Goal: Check status: Check status

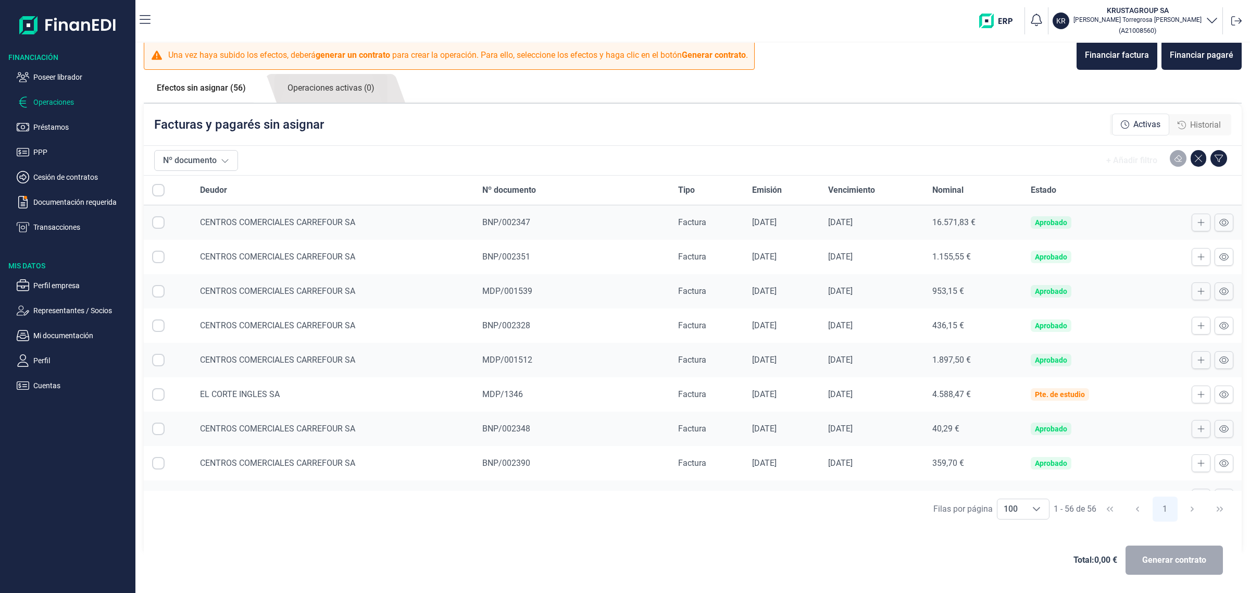
scroll to position [1240, 0]
click at [71, 73] on p "Poseer librador" at bounding box center [82, 77] width 98 height 13
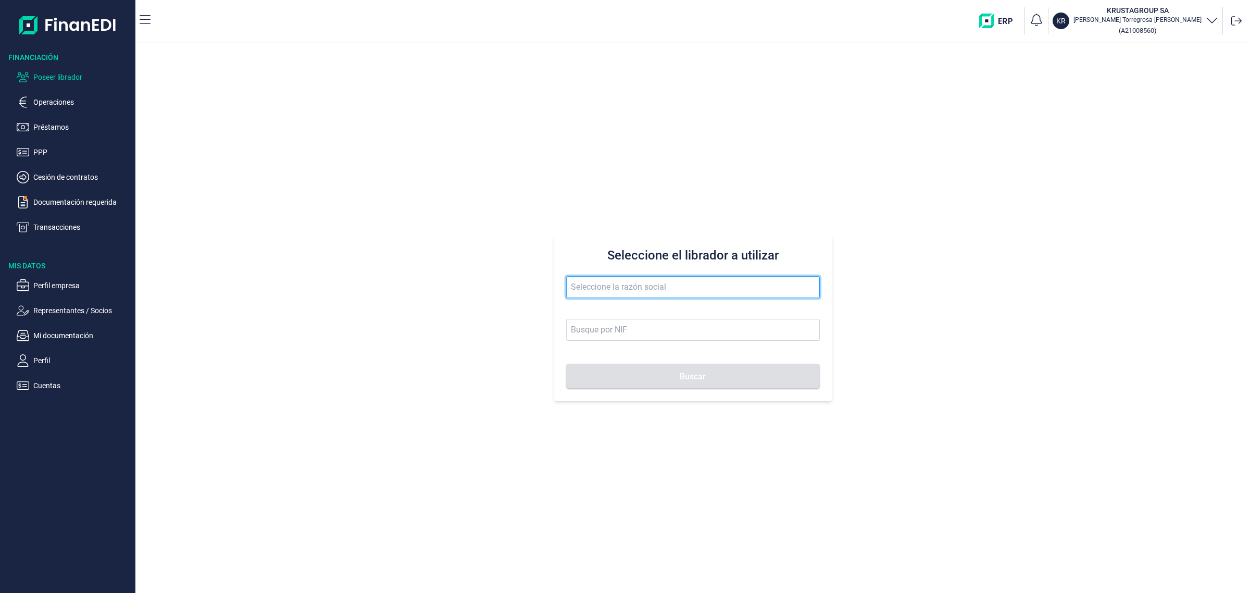
drag, startPoint x: 678, startPoint y: 286, endPoint x: 671, endPoint y: 290, distance: 8.4
click at [676, 290] on input "text" at bounding box center [693, 287] width 254 height 22
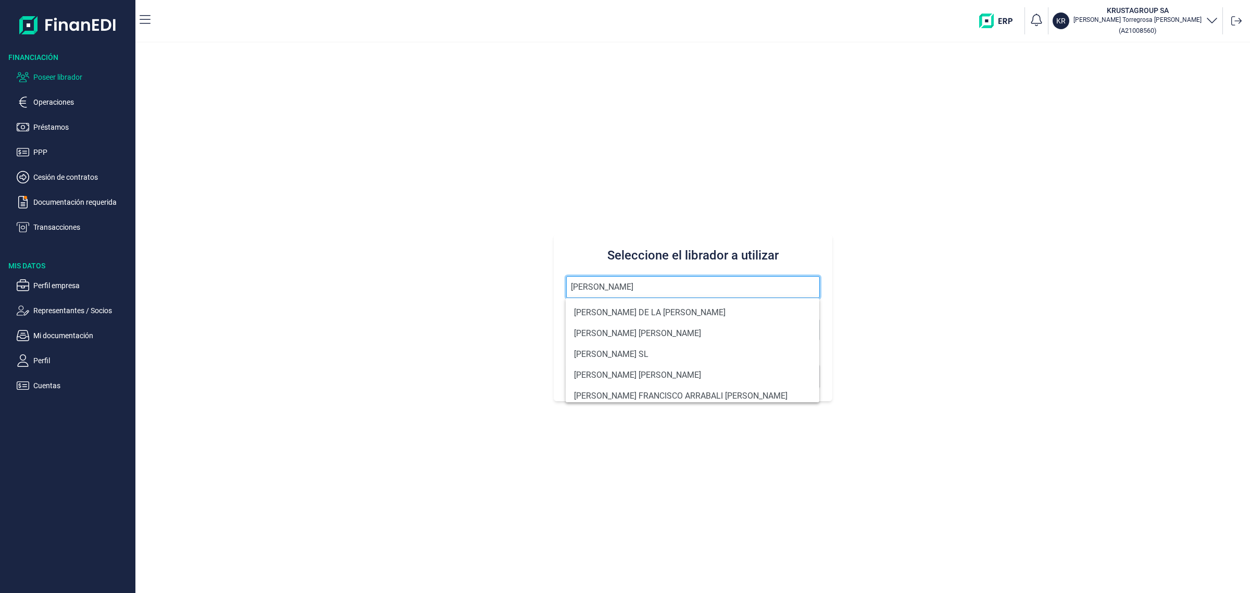
click at [566, 364] on button "Buscar" at bounding box center [693, 376] width 254 height 25
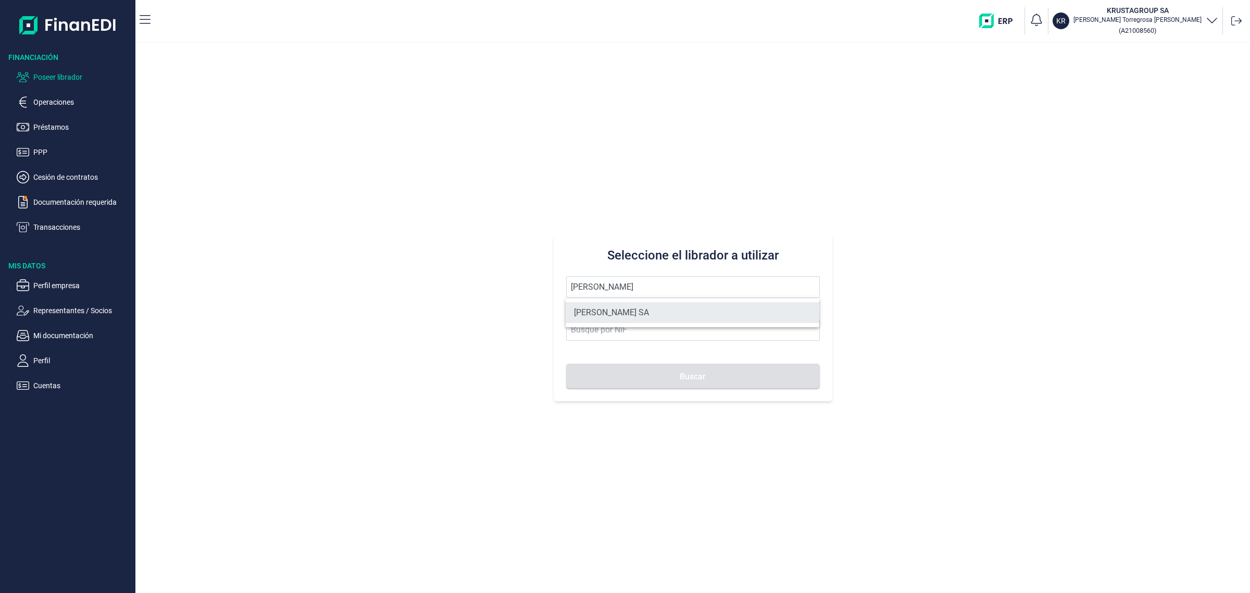
click at [653, 308] on li "[PERSON_NAME] SA" at bounding box center [693, 312] width 254 height 21
type input "[PERSON_NAME] SA"
type input "A11617602"
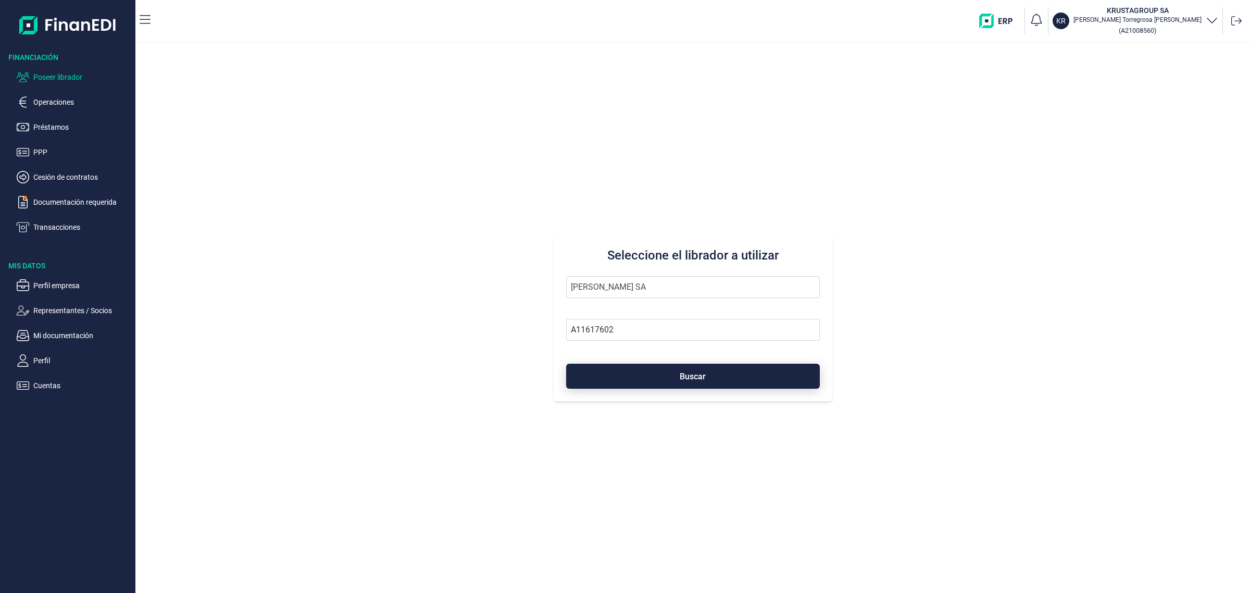
click at [673, 374] on button "Buscar" at bounding box center [693, 376] width 254 height 25
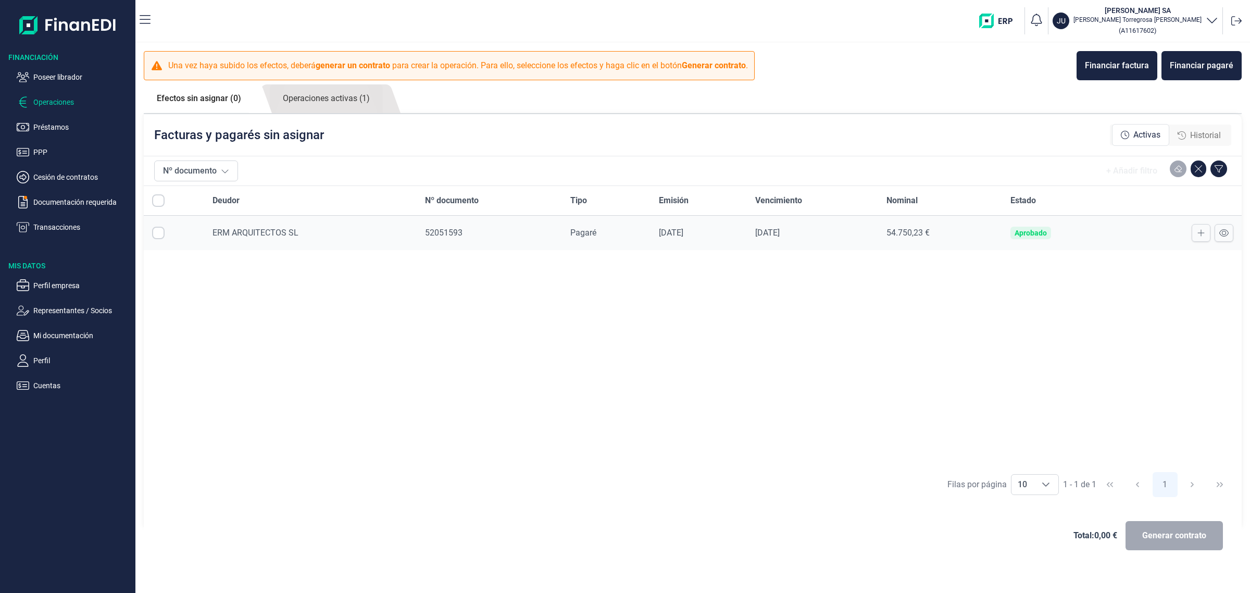
checkbox input "true"
click at [361, 100] on link "Operaciones activas (1)" at bounding box center [326, 98] width 113 height 29
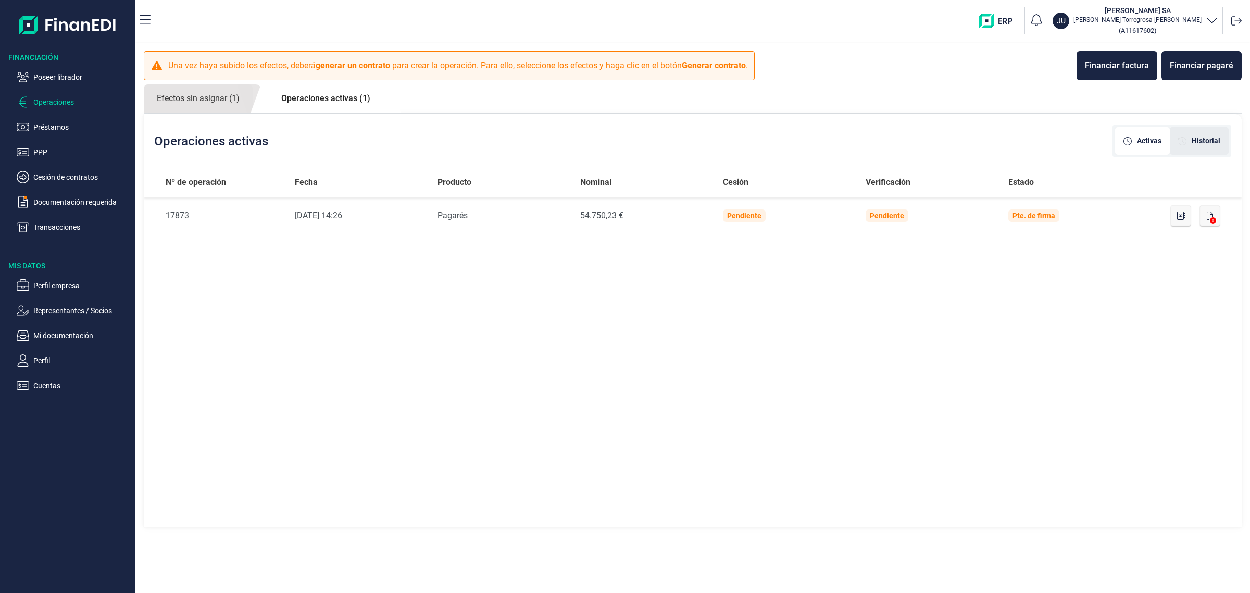
click at [1194, 144] on span "Historial" at bounding box center [1206, 140] width 29 height 11
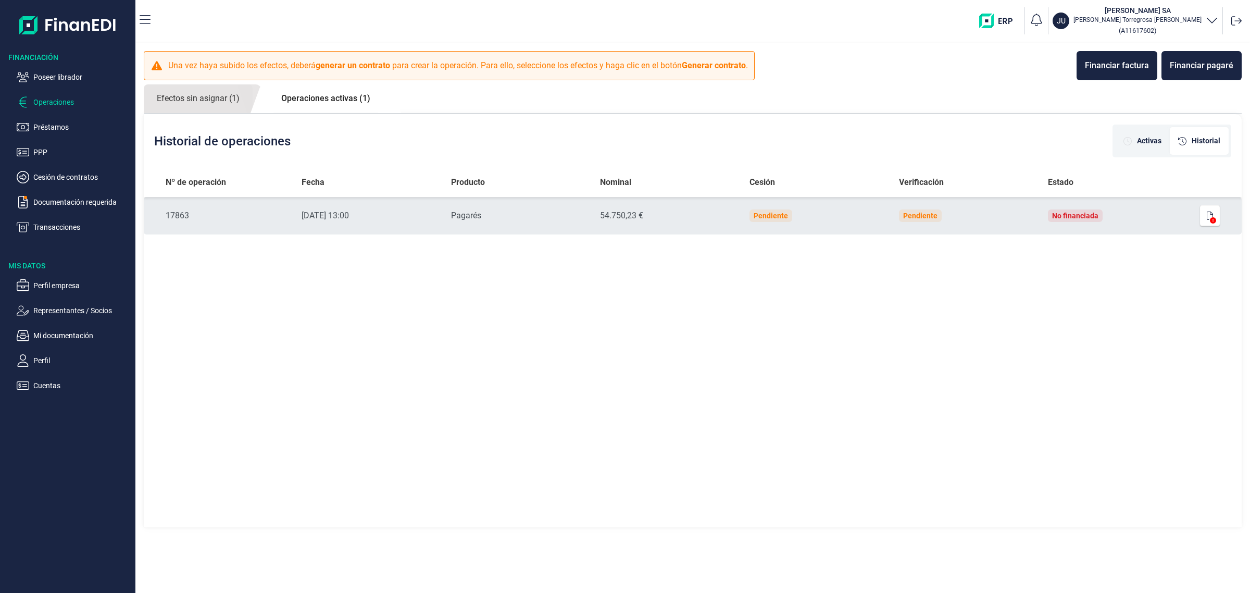
click at [1013, 214] on td "Pendiente" at bounding box center [966, 216] width 150 height 38
click at [1209, 214] on icon "button" at bounding box center [1210, 216] width 6 height 8
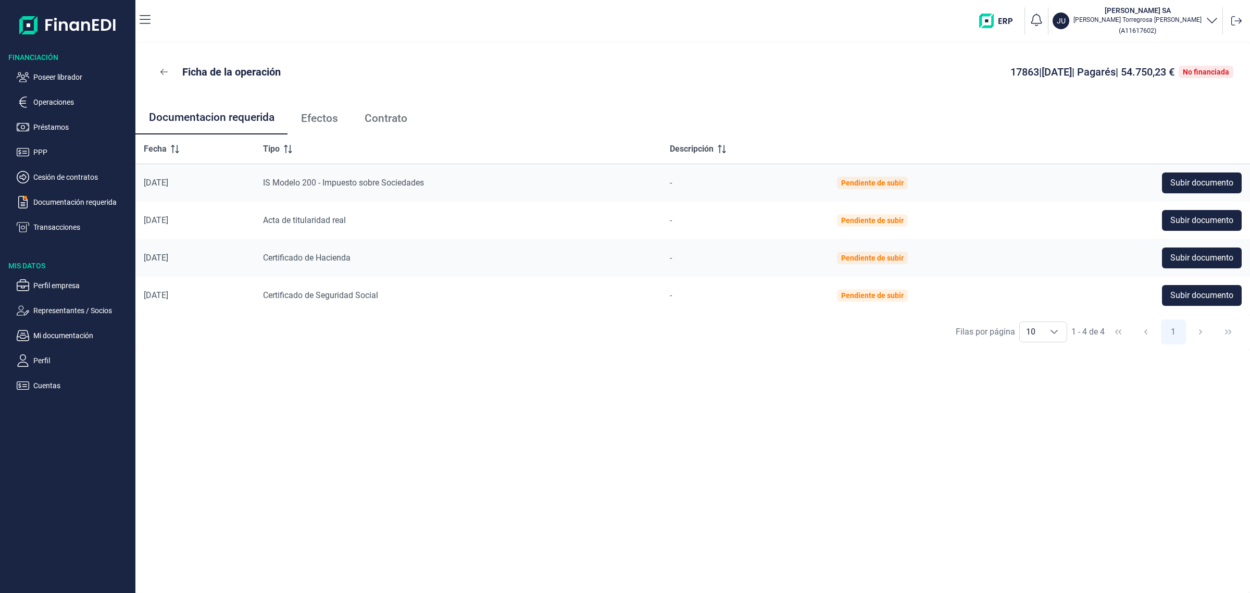
click at [316, 118] on span "Efectos" at bounding box center [319, 118] width 37 height 11
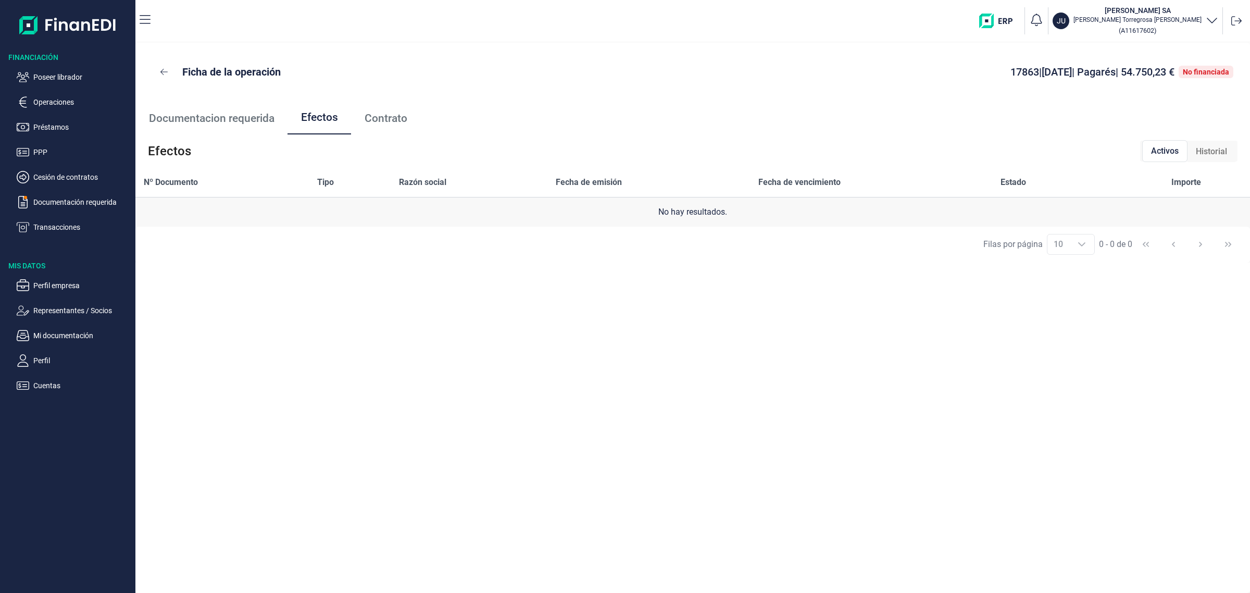
click at [1198, 152] on span "Historial" at bounding box center [1211, 151] width 31 height 13
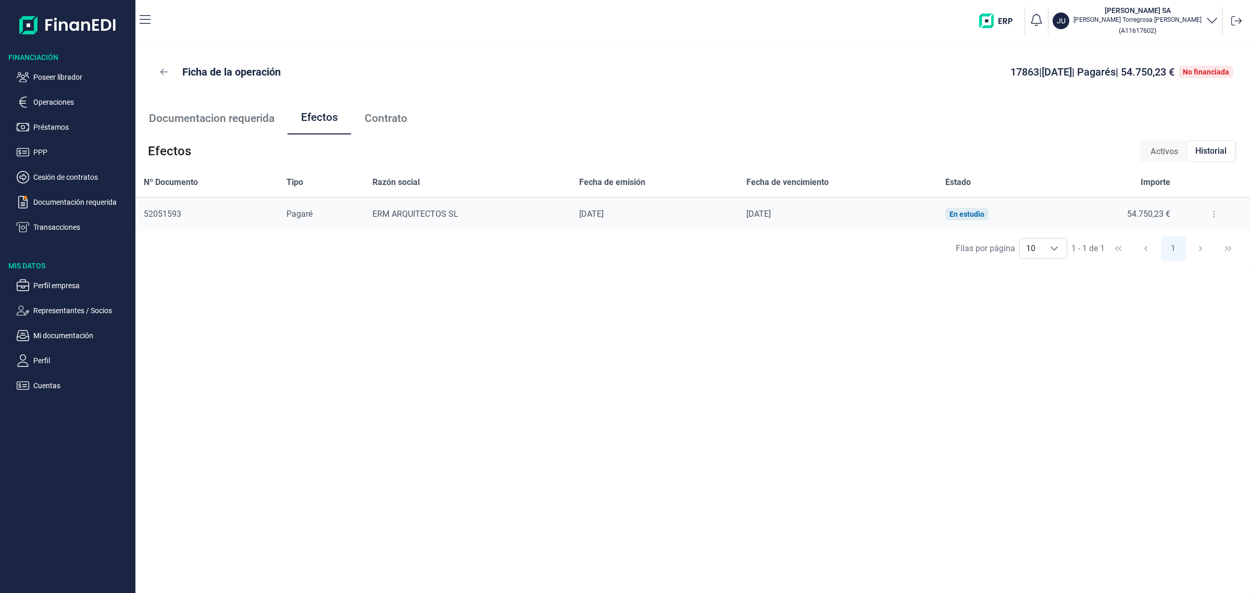
click at [1207, 212] on button at bounding box center [1214, 214] width 19 height 17
click at [1174, 242] on span "Detalles efecto" at bounding box center [1180, 240] width 47 height 10
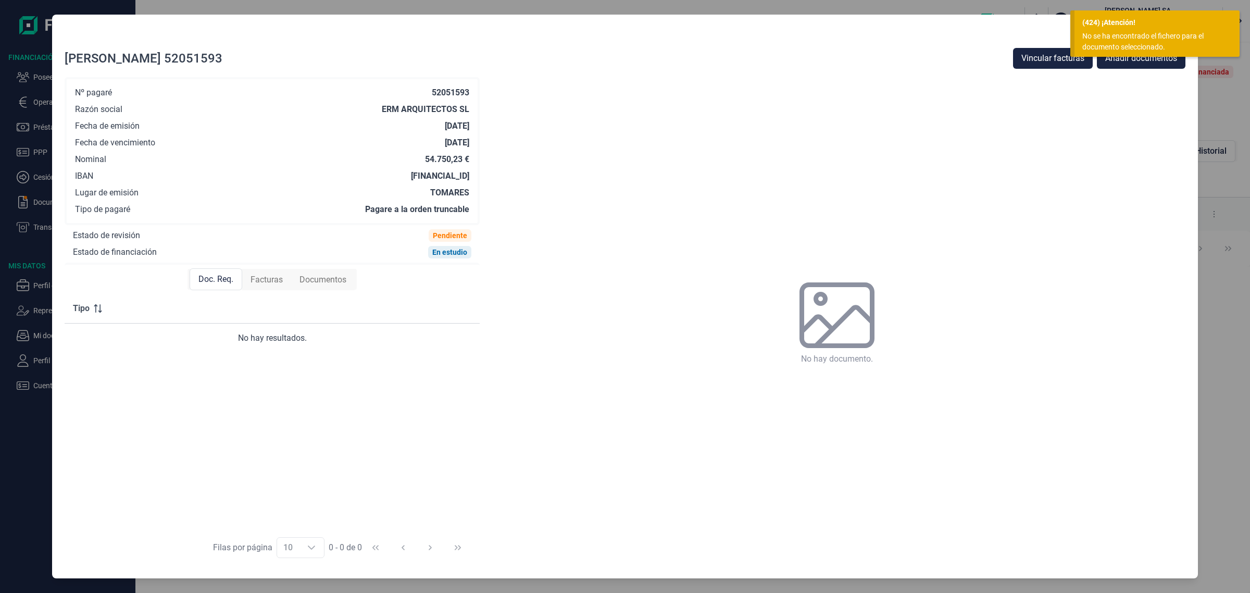
click at [1095, 25] on div "(424) ¡Atención!" at bounding box center [1158, 22] width 150 height 11
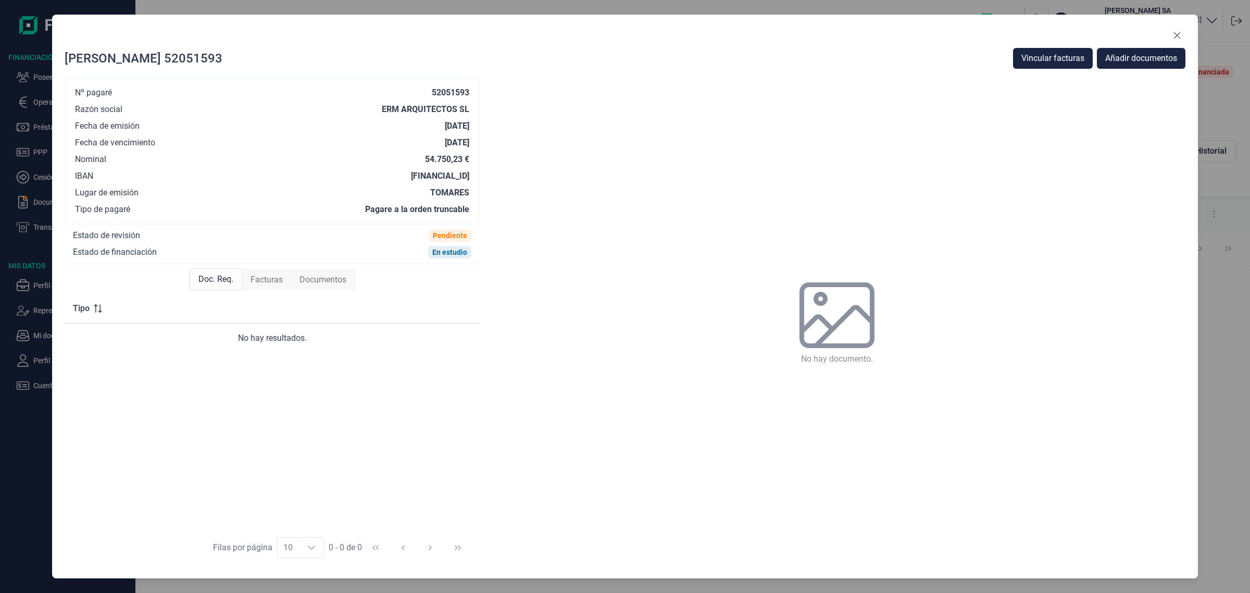
click at [282, 280] on span "Facturas" at bounding box center [267, 280] width 32 height 13
click at [195, 284] on div "Doc. Req." at bounding box center [216, 279] width 52 height 21
click at [1175, 32] on icon "Close" at bounding box center [1177, 35] width 8 height 8
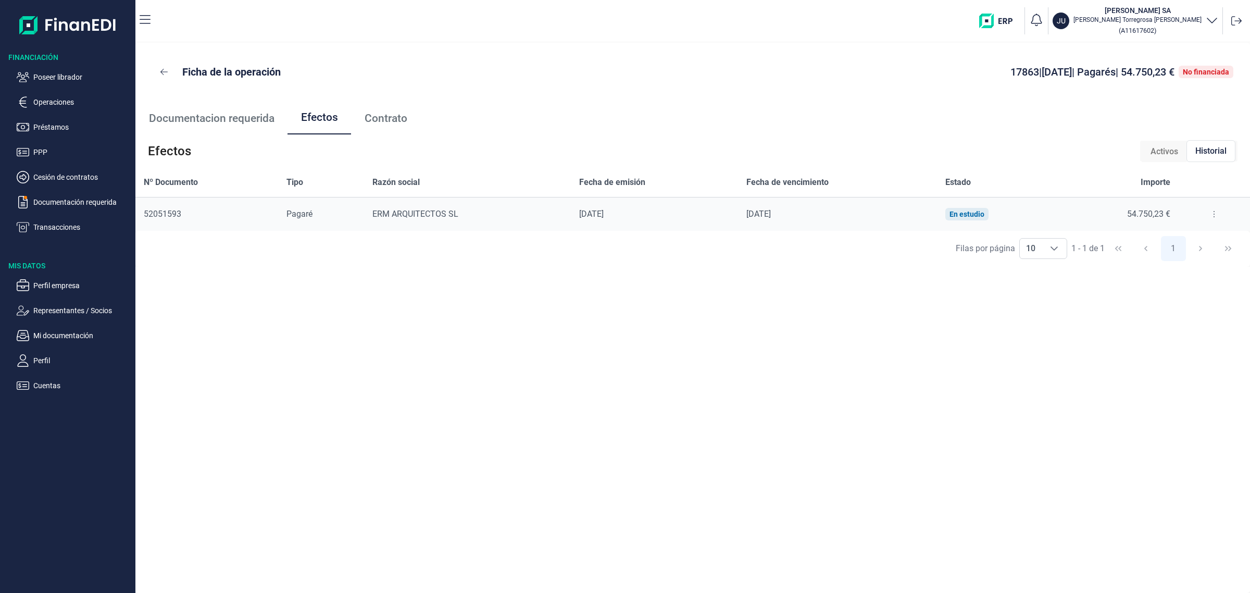
click at [1207, 210] on button at bounding box center [1214, 214] width 19 height 17
click at [1183, 236] on span "Detalles efecto" at bounding box center [1180, 240] width 47 height 10
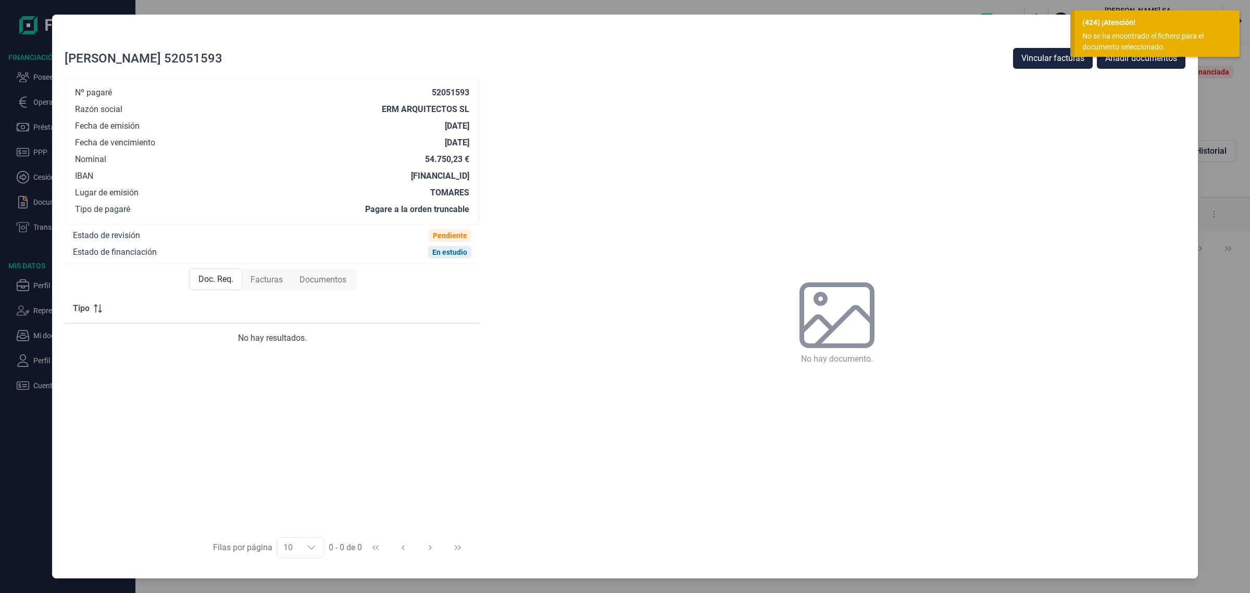
click at [1157, 29] on div "(424) ¡Atención! No se ha encontrado el fichero para el documento seleccionado." at bounding box center [1157, 33] width 165 height 46
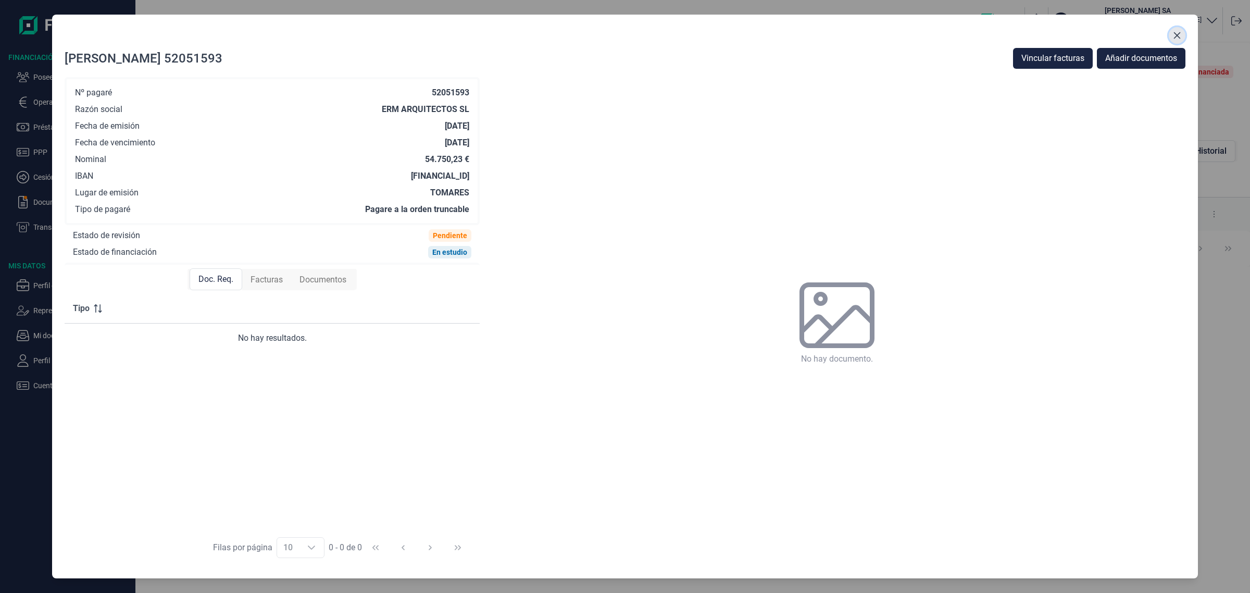
click at [1180, 34] on icon "Close" at bounding box center [1177, 35] width 8 height 8
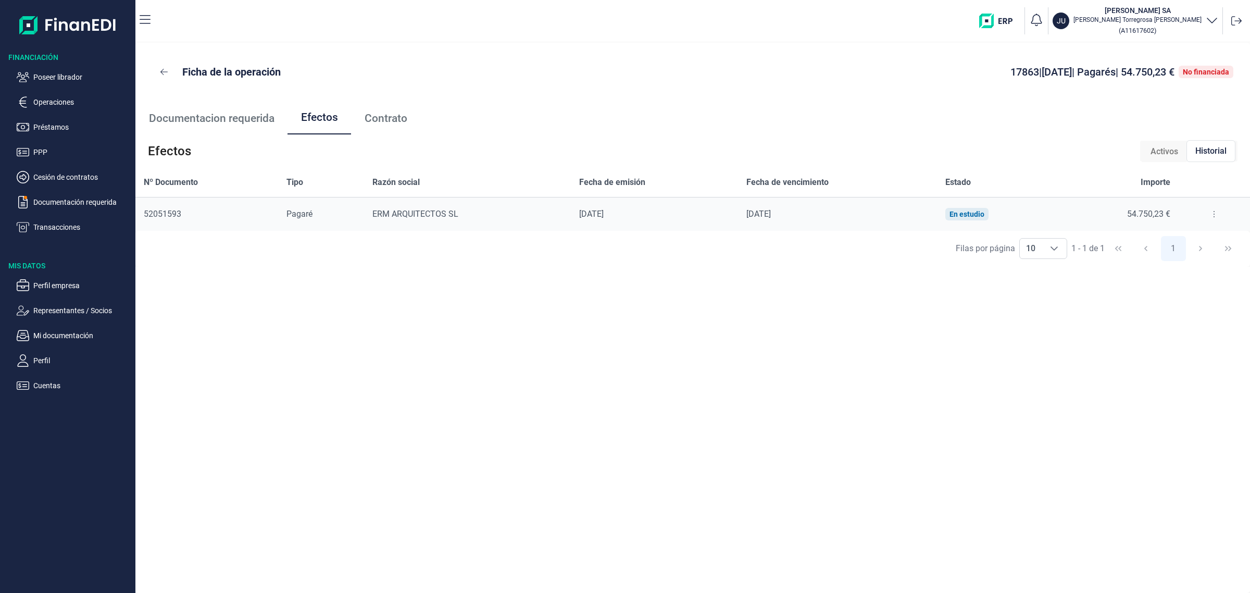
click at [615, 203] on td "[DATE]" at bounding box center [654, 214] width 167 height 34
